Goal: Check status: Check status

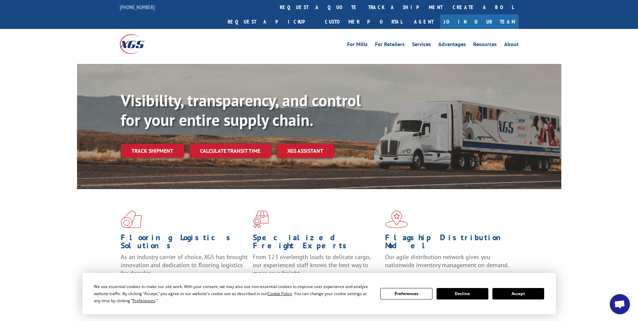
click at [162, 144] on link "Track shipment" at bounding box center [152, 151] width 63 height 14
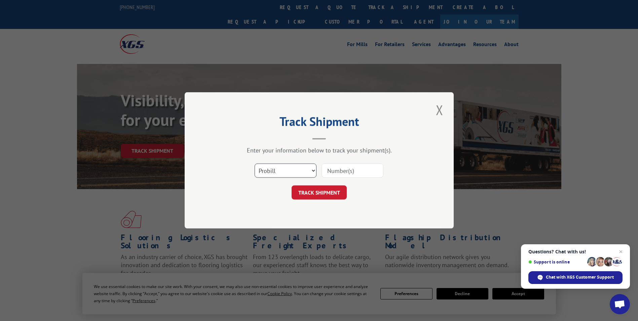
click at [302, 169] on select "Select category... Probill BOL PO" at bounding box center [286, 171] width 62 height 14
select select "bol"
click at [255, 164] on select "Select category... Probill BOL PO" at bounding box center [286, 171] width 62 height 14
click at [347, 175] on input at bounding box center [353, 171] width 62 height 14
type input "5933939"
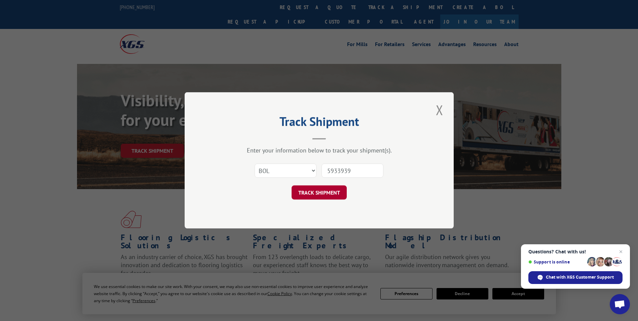
click at [338, 195] on button "TRACK SHIPMENT" at bounding box center [319, 193] width 55 height 14
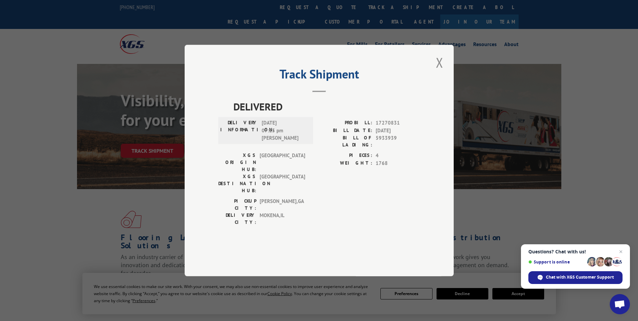
click at [576, 218] on div "Track Shipment DELIVERED DELIVERY INFORMATION: [DATE] 07:15 pm [PERSON_NAME]: 1…" at bounding box center [319, 160] width 638 height 321
click at [440, 72] on button "Close modal" at bounding box center [439, 62] width 11 height 19
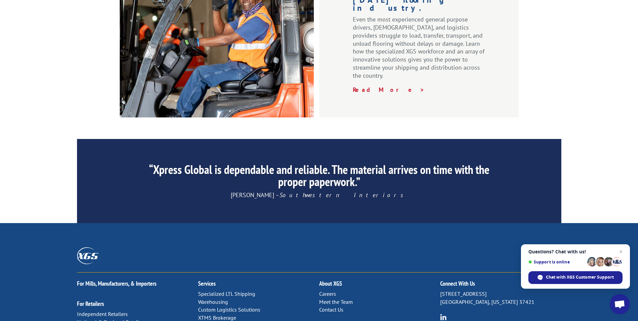
scroll to position [976, 0]
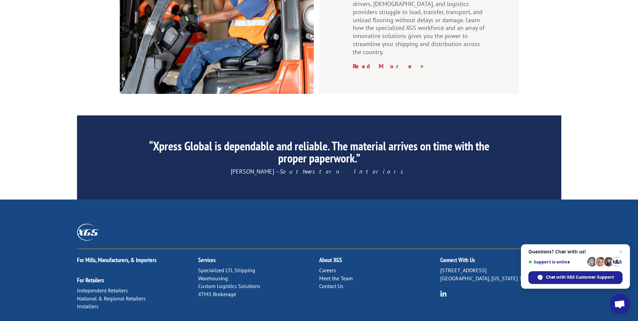
click at [333, 283] on link "Contact Us" at bounding box center [331, 286] width 24 height 7
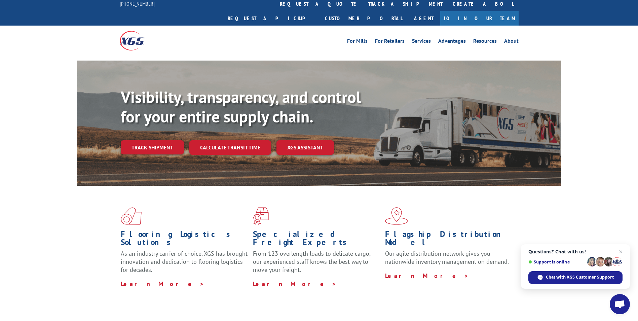
scroll to position [0, 0]
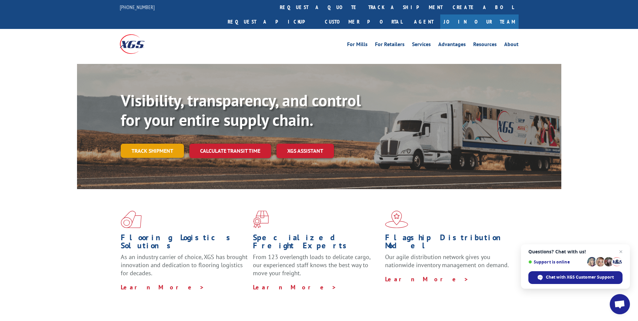
click at [159, 144] on link "Track shipment" at bounding box center [152, 151] width 63 height 14
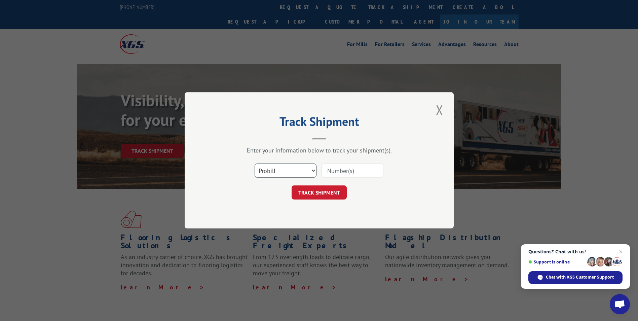
click at [300, 172] on select "Select category... Probill BOL PO" at bounding box center [286, 171] width 62 height 14
select select "bol"
click at [255, 164] on select "Select category... Probill BOL PO" at bounding box center [286, 171] width 62 height 14
click at [352, 172] on input at bounding box center [353, 171] width 62 height 14
type input "5933939"
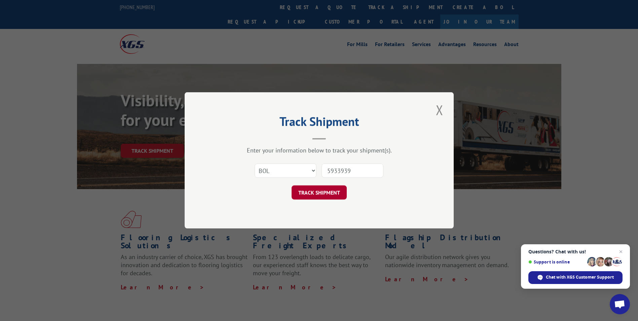
click at [334, 192] on button "TRACK SHIPMENT" at bounding box center [319, 193] width 55 height 14
